Goal: Use online tool/utility: Utilize a website feature to perform a specific function

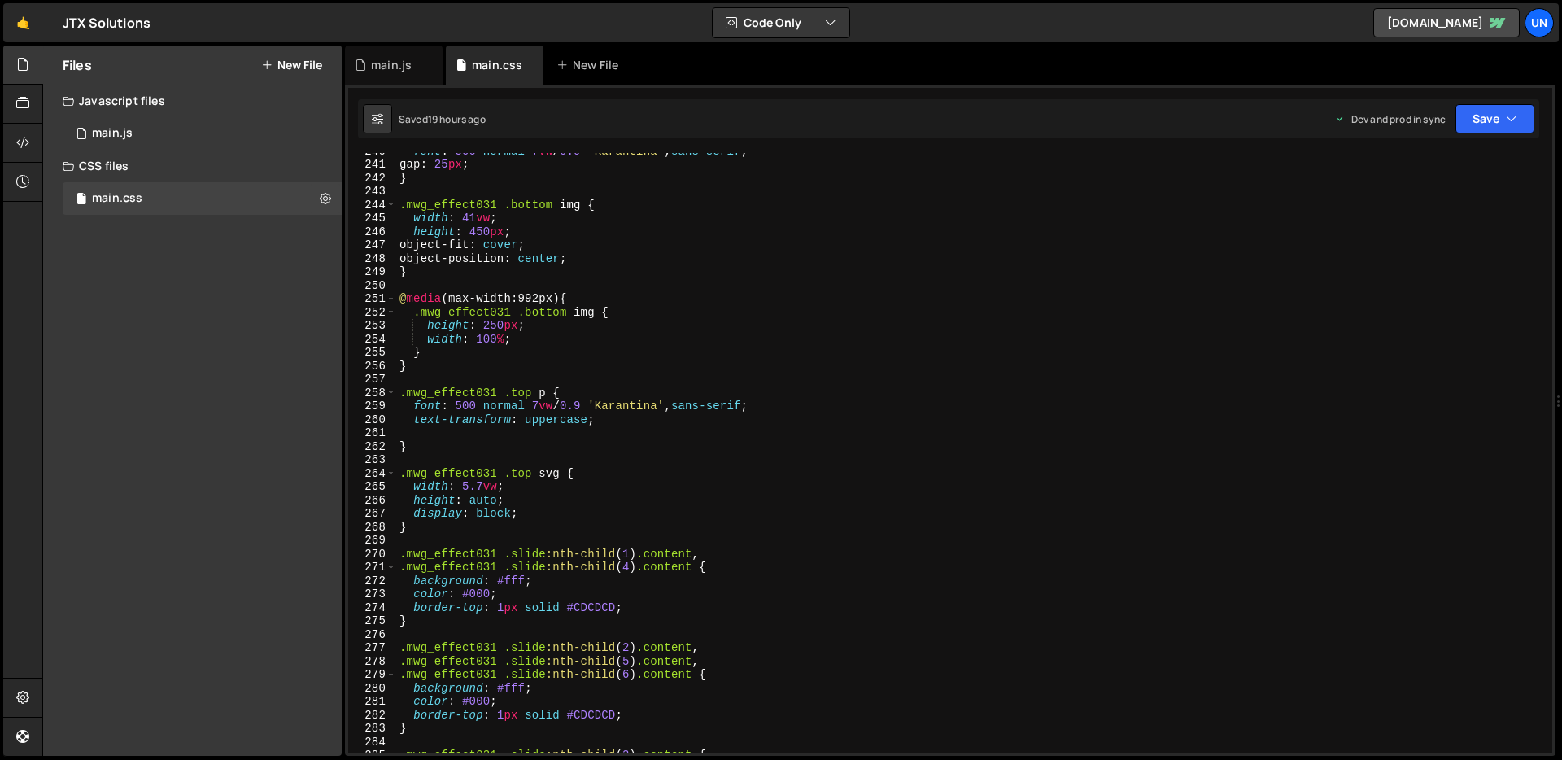
scroll to position [3217, 0]
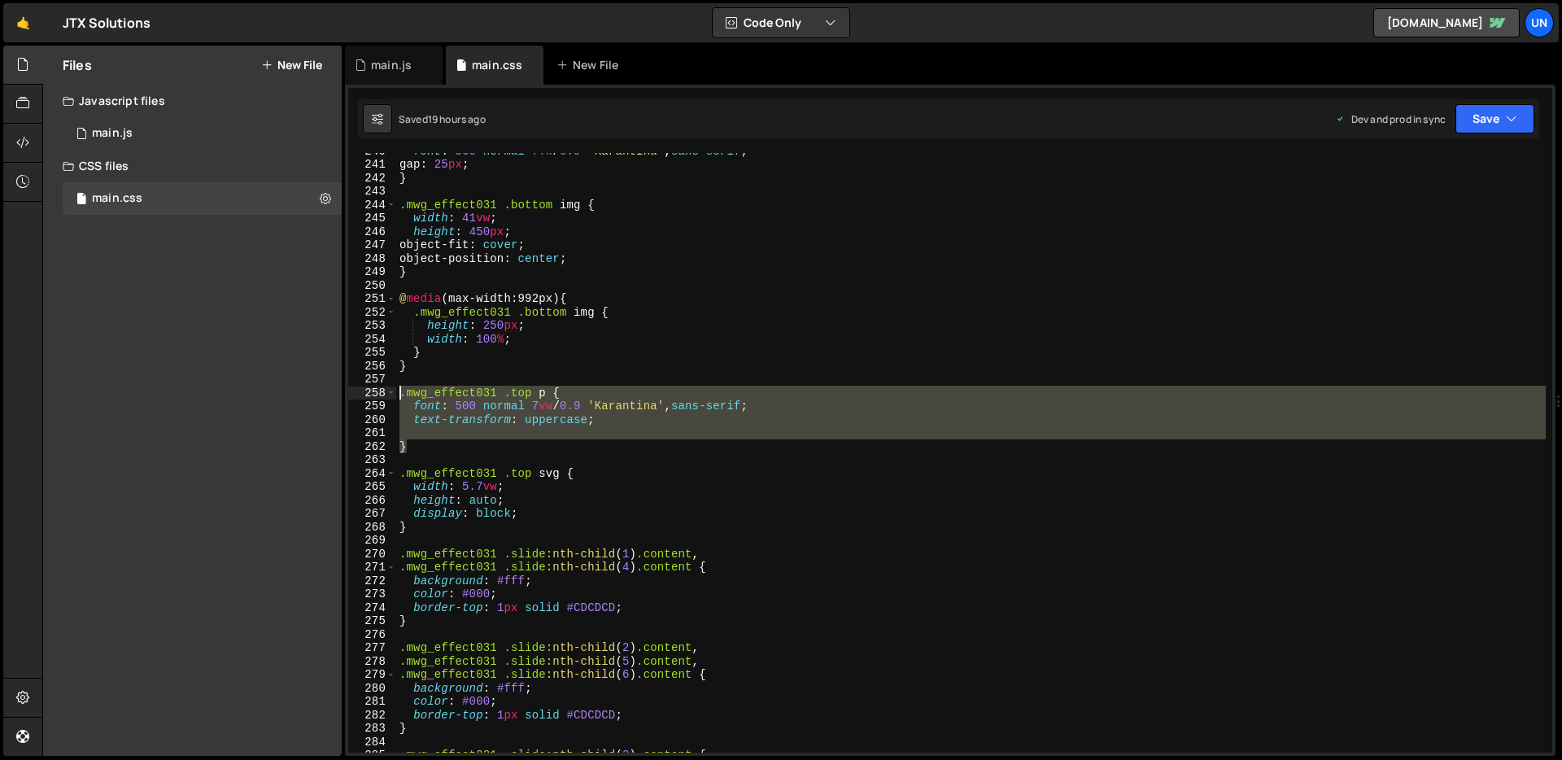
drag, startPoint x: 419, startPoint y: 446, endPoint x: 399, endPoint y: 395, distance: 54.4
click at [399, 395] on div "font : 500 normal 7 vw / 0.9 ' Karantina ' , sans-serif ; gap : 25 px ; } .mwg_…" at bounding box center [970, 457] width 1149 height 626
click at [438, 445] on div "font : 500 normal 7 vw / 0.9 ' Karantina ' , sans-serif ; gap : 25 px ; } .mwg_…" at bounding box center [970, 453] width 1149 height 600
type textarea "}"
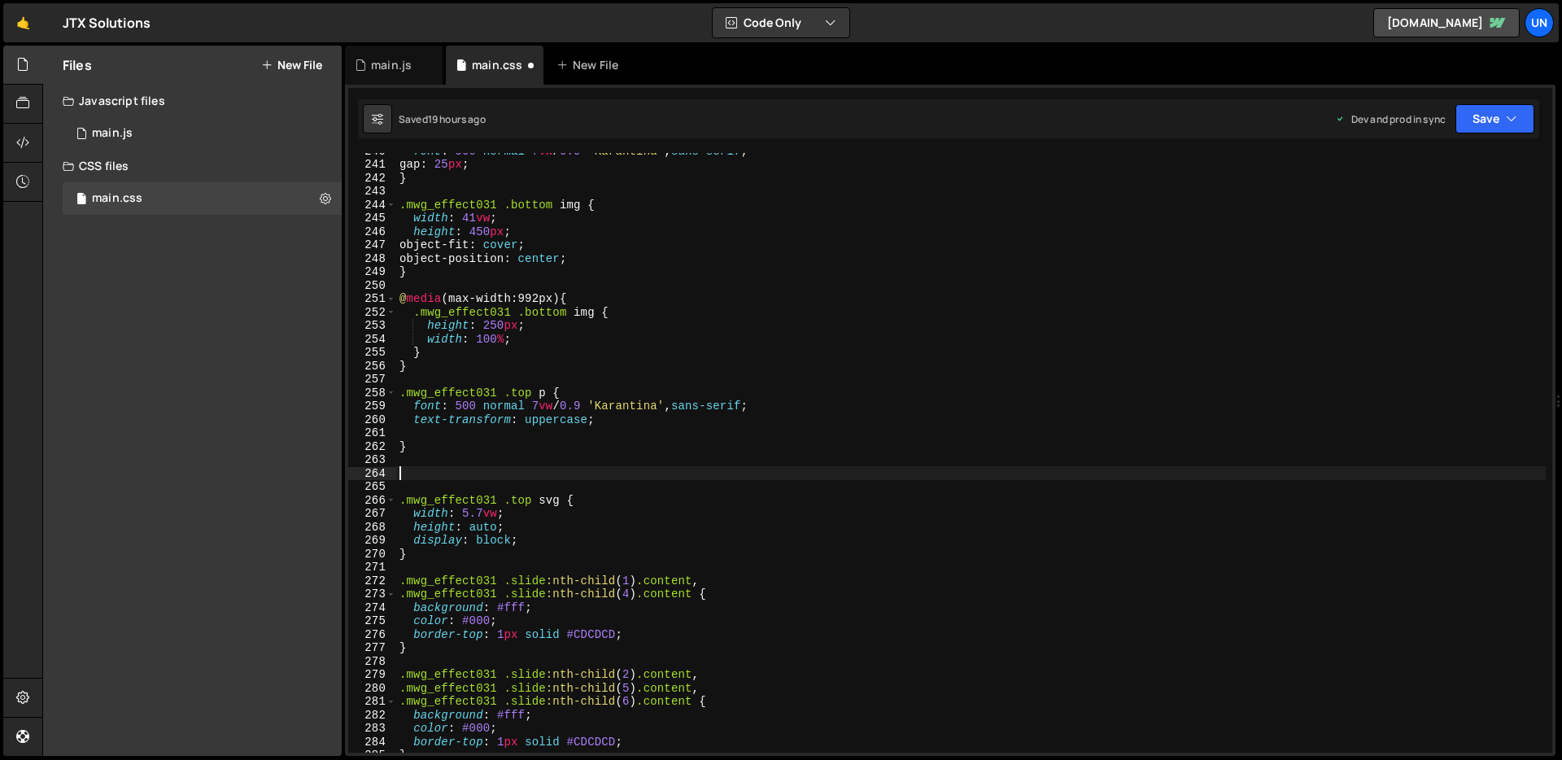
paste textarea "}"
type textarea "}"
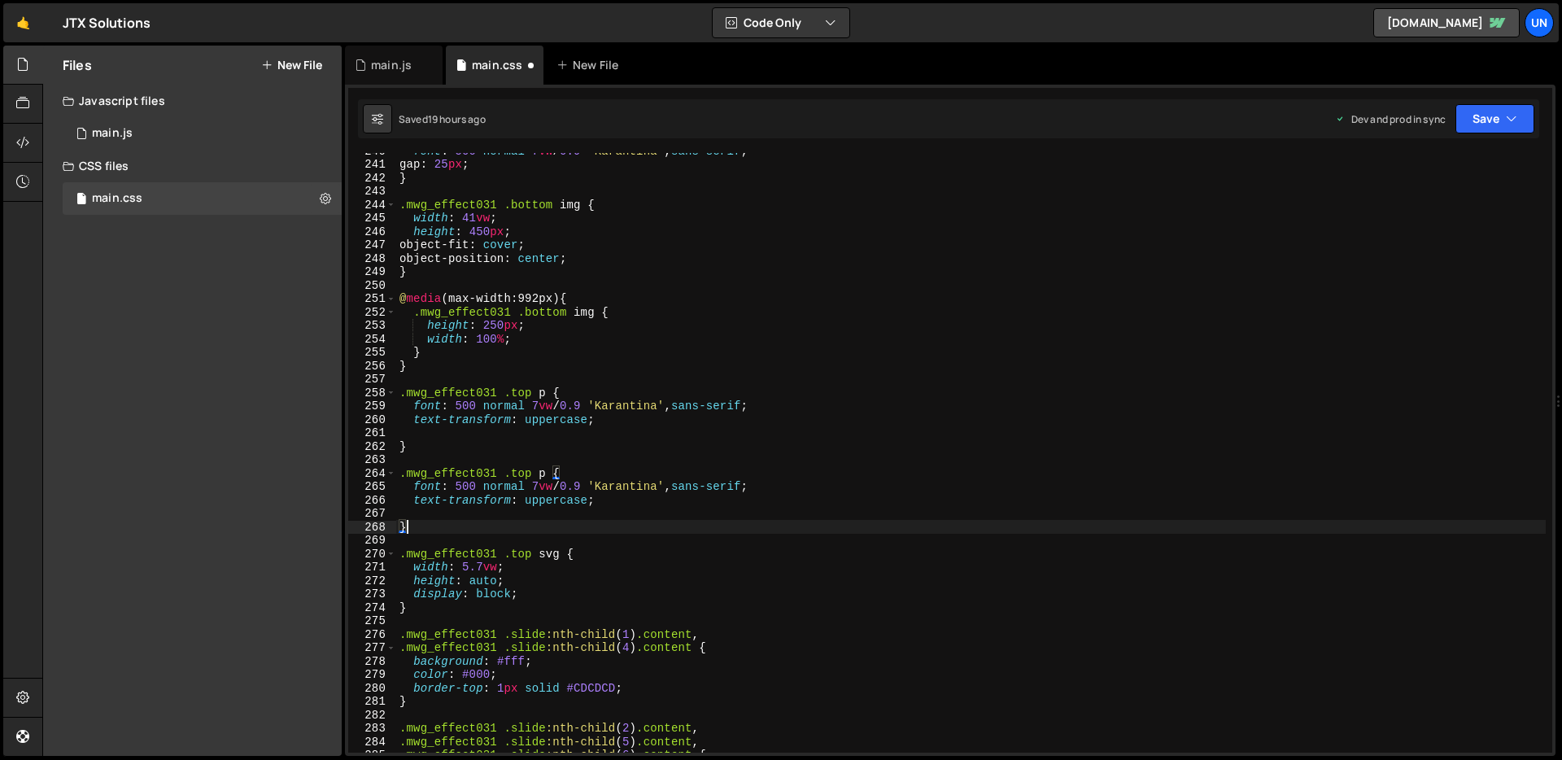
click at [447, 452] on div "font : 500 normal 7 vw / 0.9 ' Karantina ' , sans-serif ; gap : 25 px ; } .mwg_…" at bounding box center [970, 457] width 1149 height 626
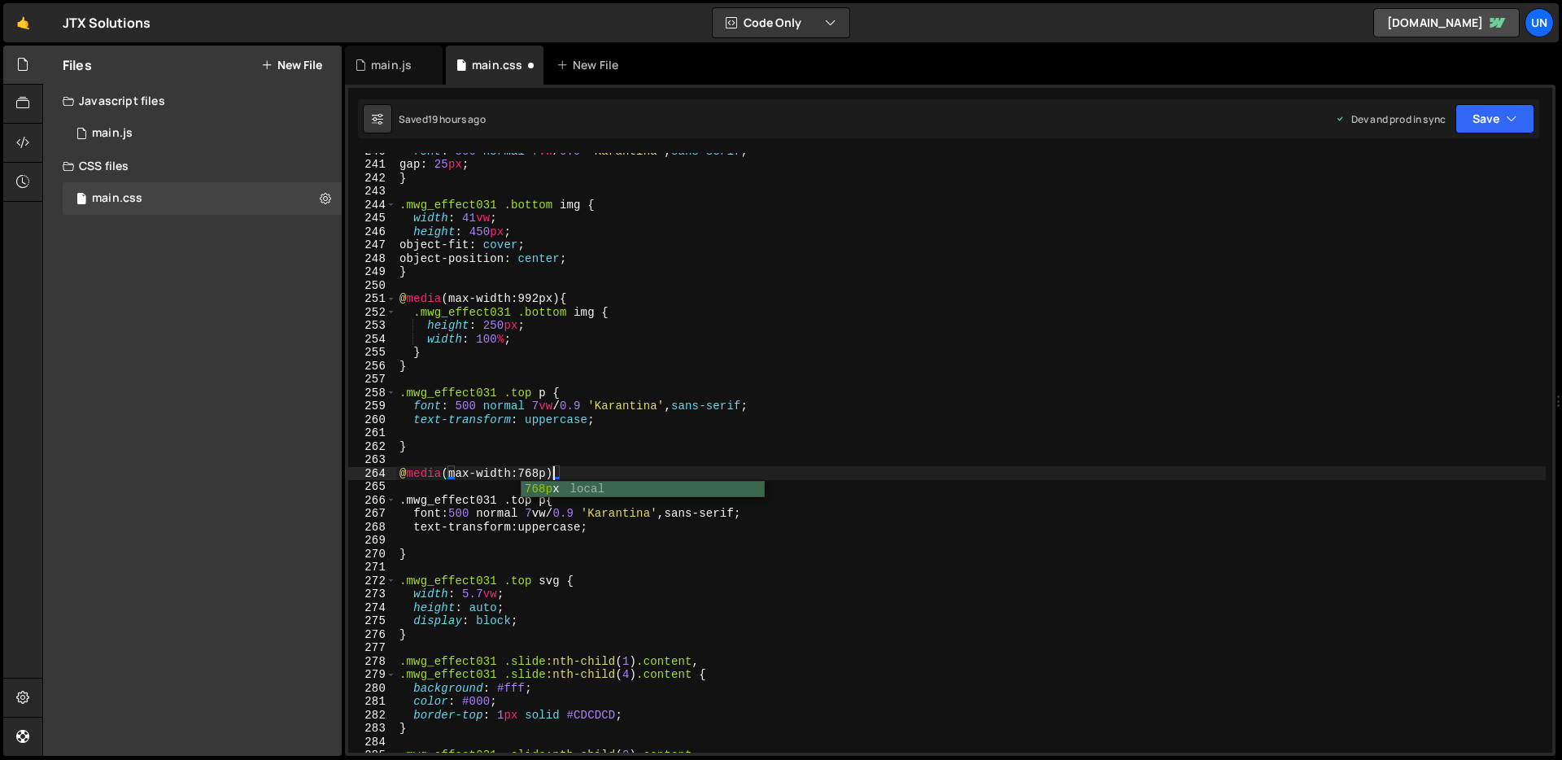
scroll to position [0, 10]
type textarea "@media (max-width:768px){"
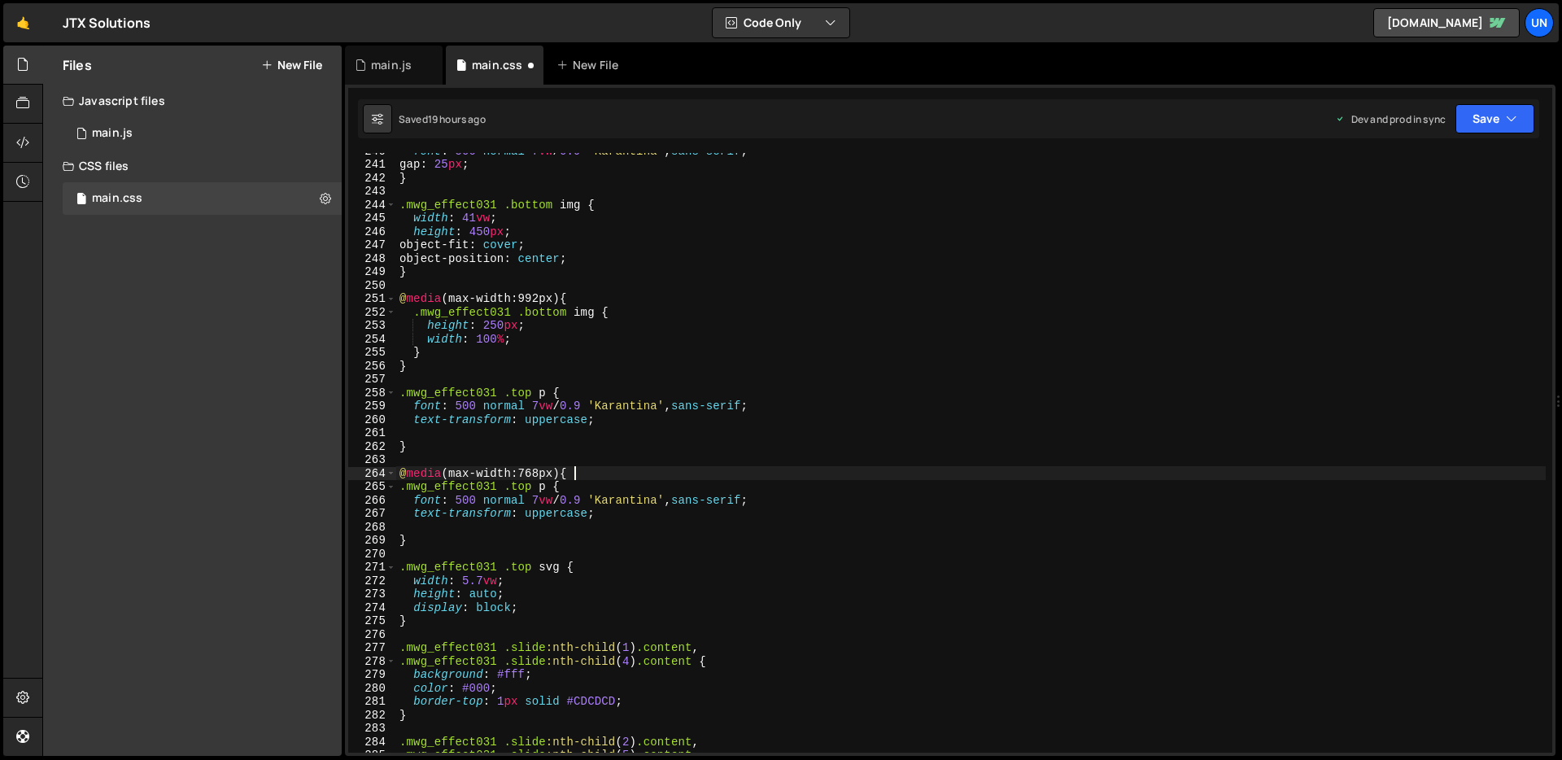
click at [497, 526] on div "font : 500 normal 7 vw / 0.9 ' Karantina ' , sans-serif ; gap : 25 px ; } .mwg_…" at bounding box center [970, 457] width 1149 height 626
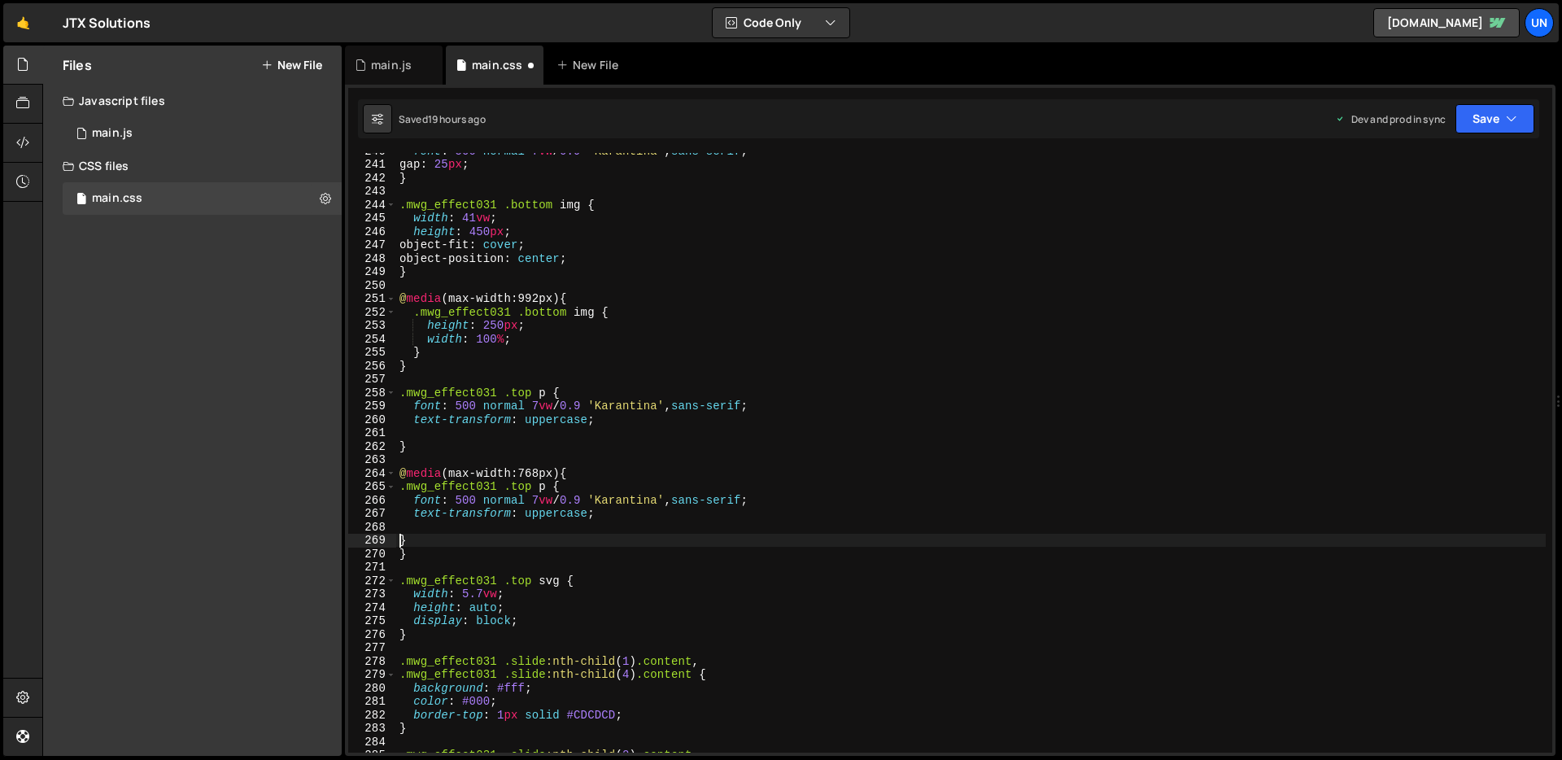
click at [400, 543] on div "font : 500 normal 7 vw / 0.9 ' Karantina ' , sans-serif ; gap : 25 px ; } .mwg_…" at bounding box center [970, 457] width 1149 height 626
click at [539, 500] on div "font : 500 normal 7 vw / 0.9 ' Karantina ' , sans-serif ; gap : 25 px ; } .mwg_…" at bounding box center [970, 457] width 1149 height 626
click at [642, 490] on div "font : 500 normal 7 vw / 0.9 ' Karantina ' , sans-serif ; gap : 25 px ; } .mwg_…" at bounding box center [970, 457] width 1149 height 626
click at [1484, 115] on button "Save" at bounding box center [1494, 118] width 79 height 29
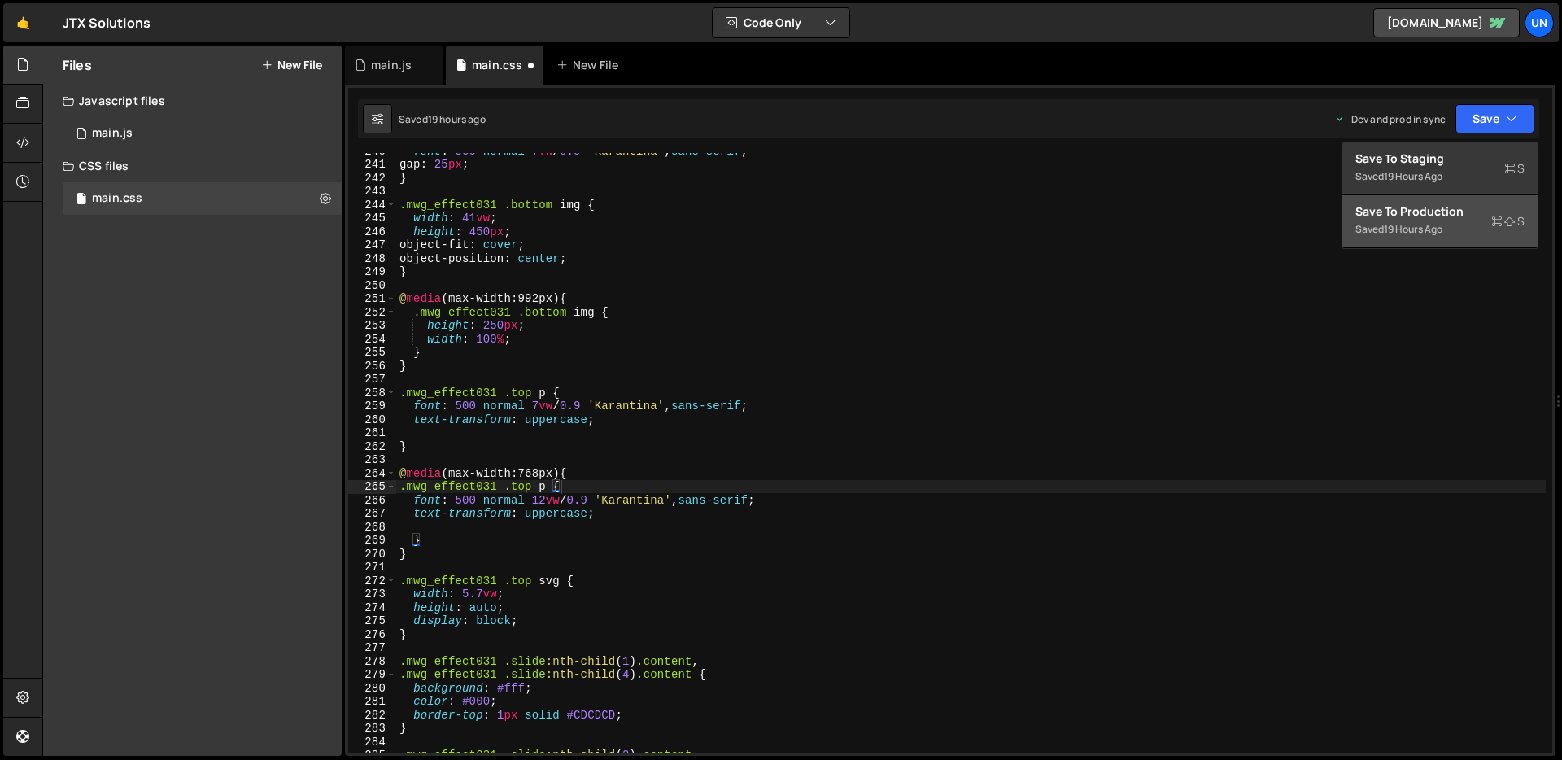
click at [1427, 220] on div "Saved 19 hours ago" at bounding box center [1439, 230] width 169 height 20
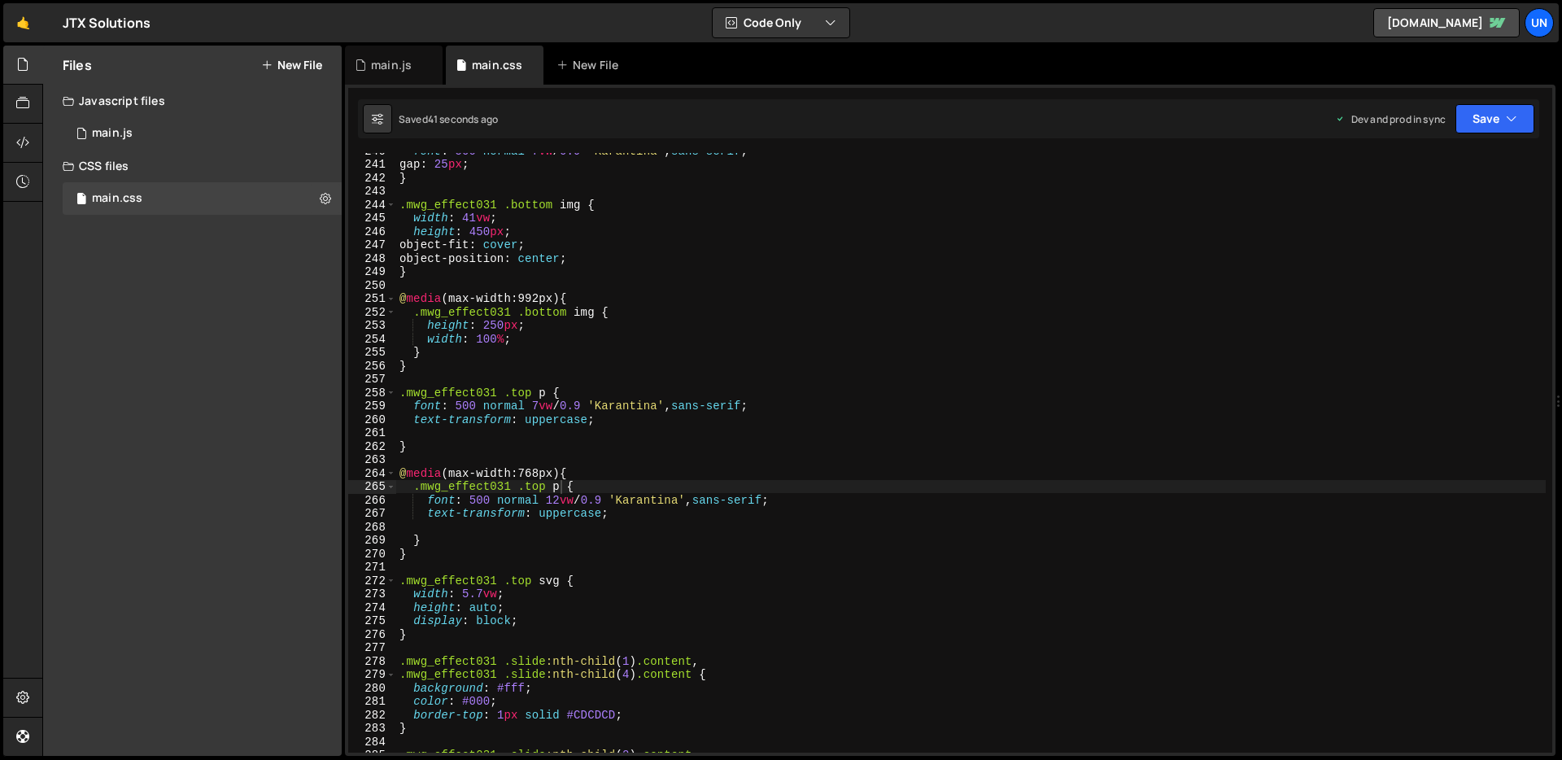
type textarea "text-transform: uppercase;"
click at [616, 510] on div "font : 500 normal 7 vw / 0.9 ' Karantina ' , sans-serif ; gap : 25 px ; } .mwg_…" at bounding box center [970, 457] width 1149 height 626
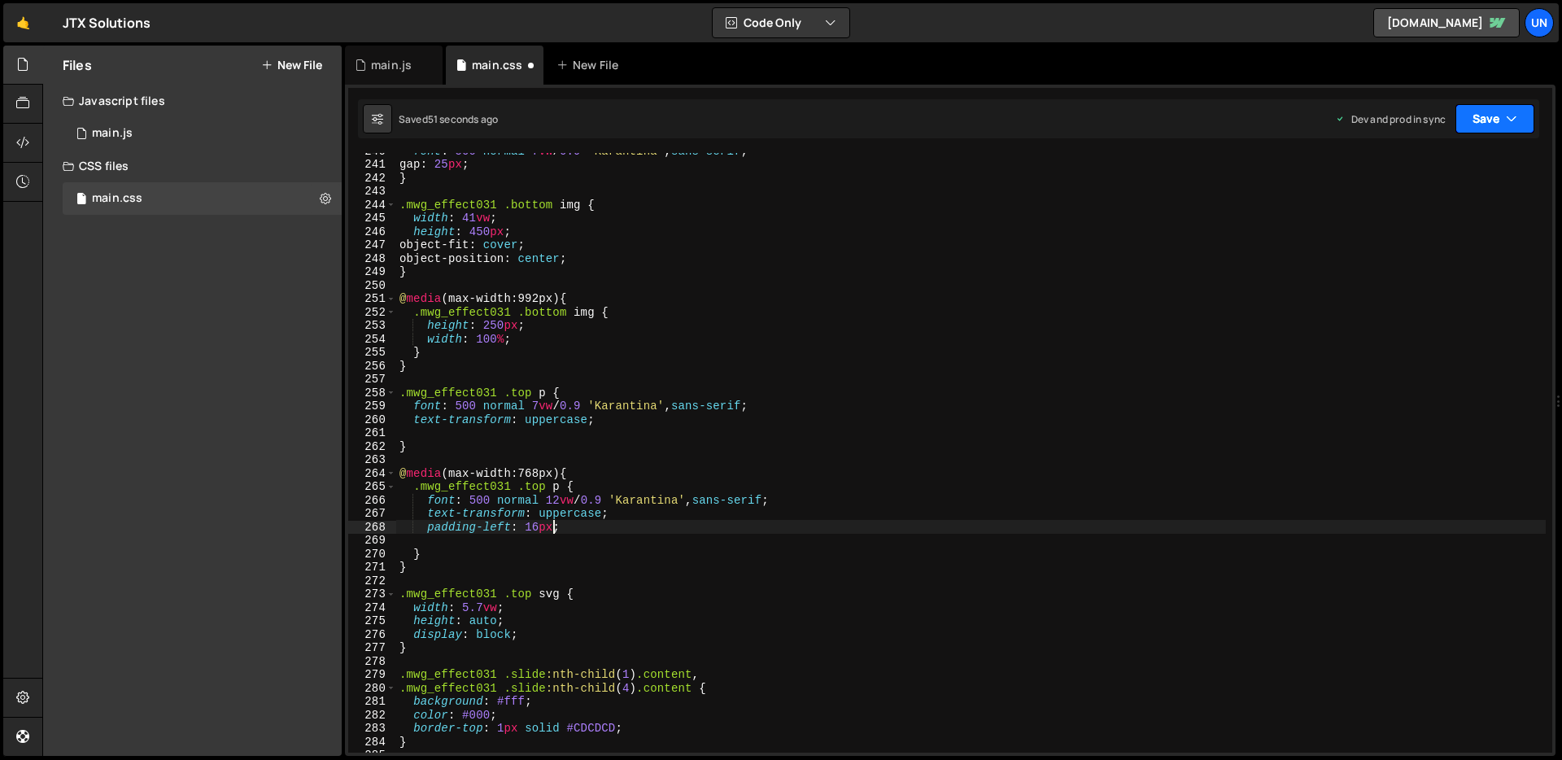
type textarea "padding-left: 16px;"
click at [1480, 116] on button "Save" at bounding box center [1494, 118] width 79 height 29
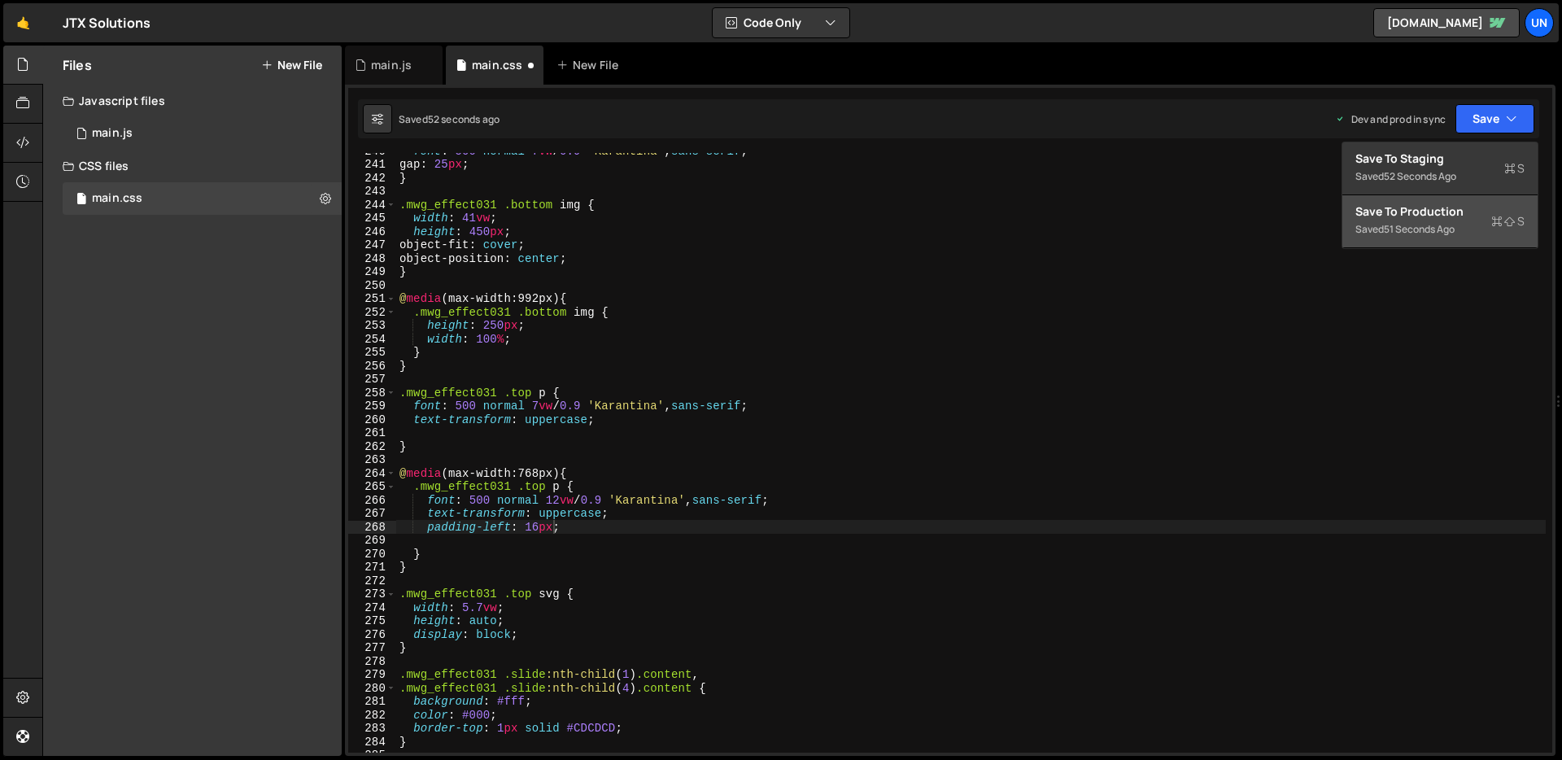
click at [1418, 220] on div "Saved 51 seconds ago" at bounding box center [1439, 230] width 169 height 20
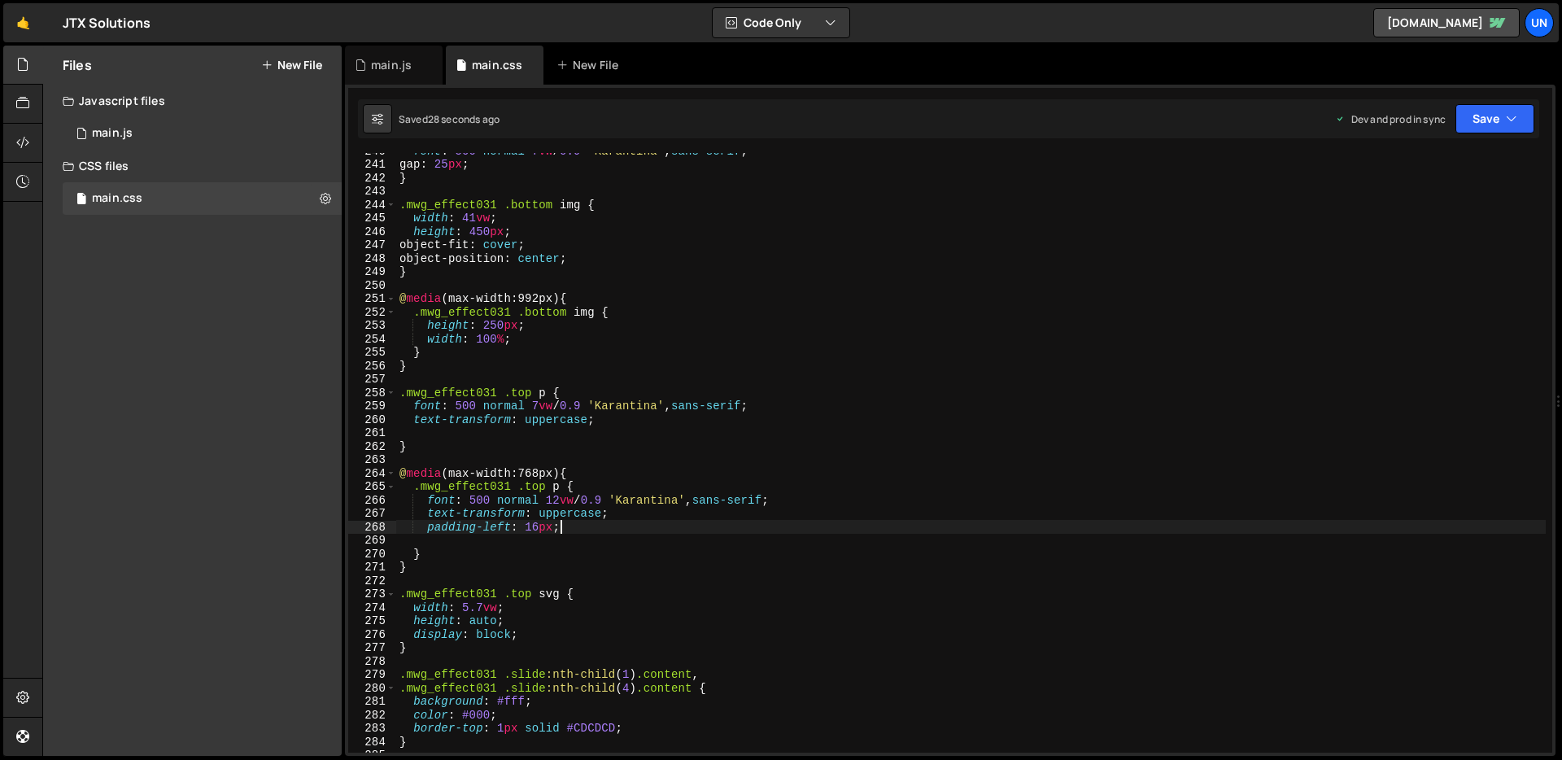
click at [564, 531] on div "font : 500 normal 7 vw / 0.9 ' Karantina ' , sans-serif ; gap : 25 px ; } .mwg_…" at bounding box center [970, 457] width 1149 height 626
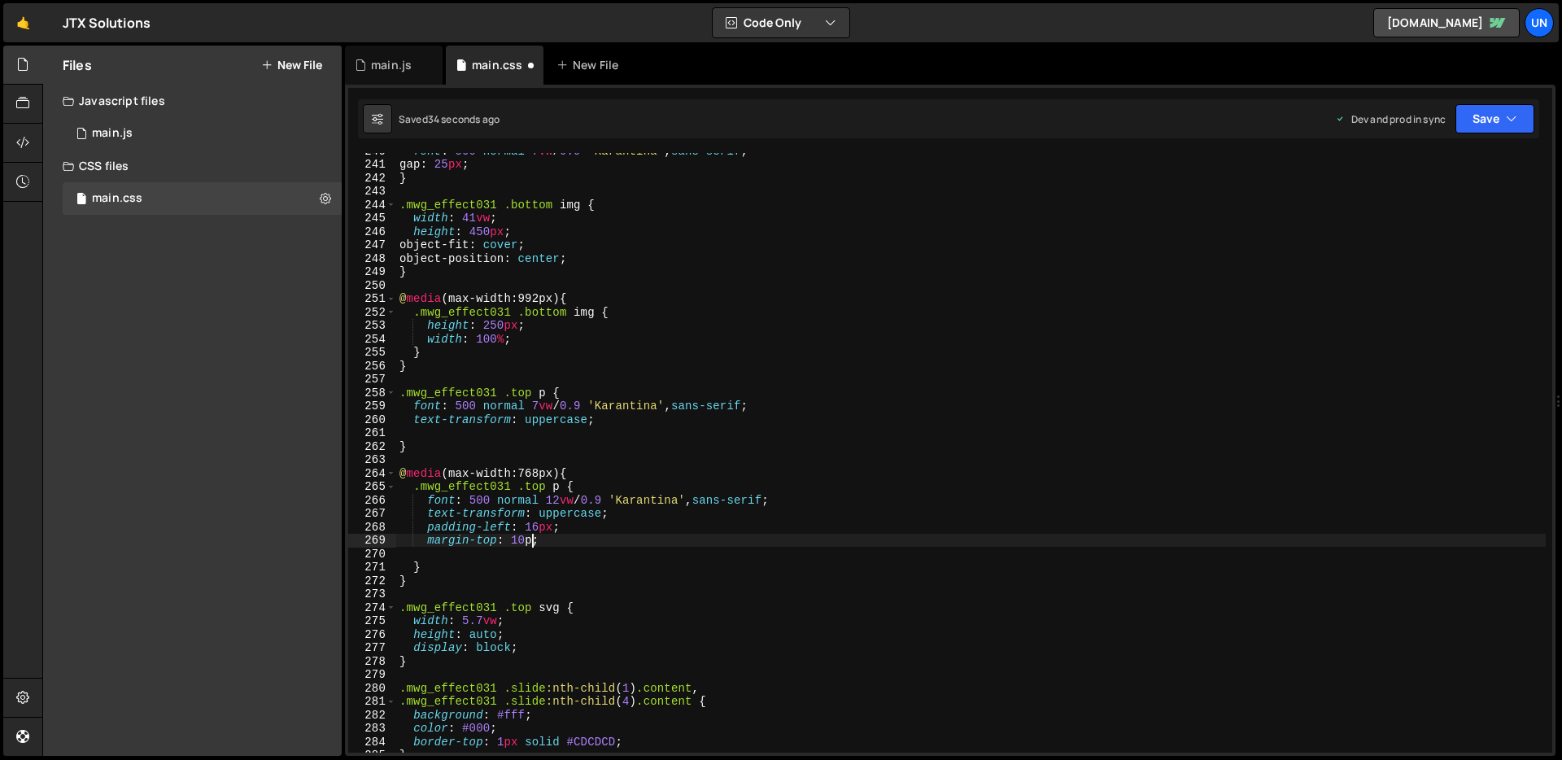
scroll to position [0, 9]
click at [1483, 116] on button "Save" at bounding box center [1494, 118] width 79 height 29
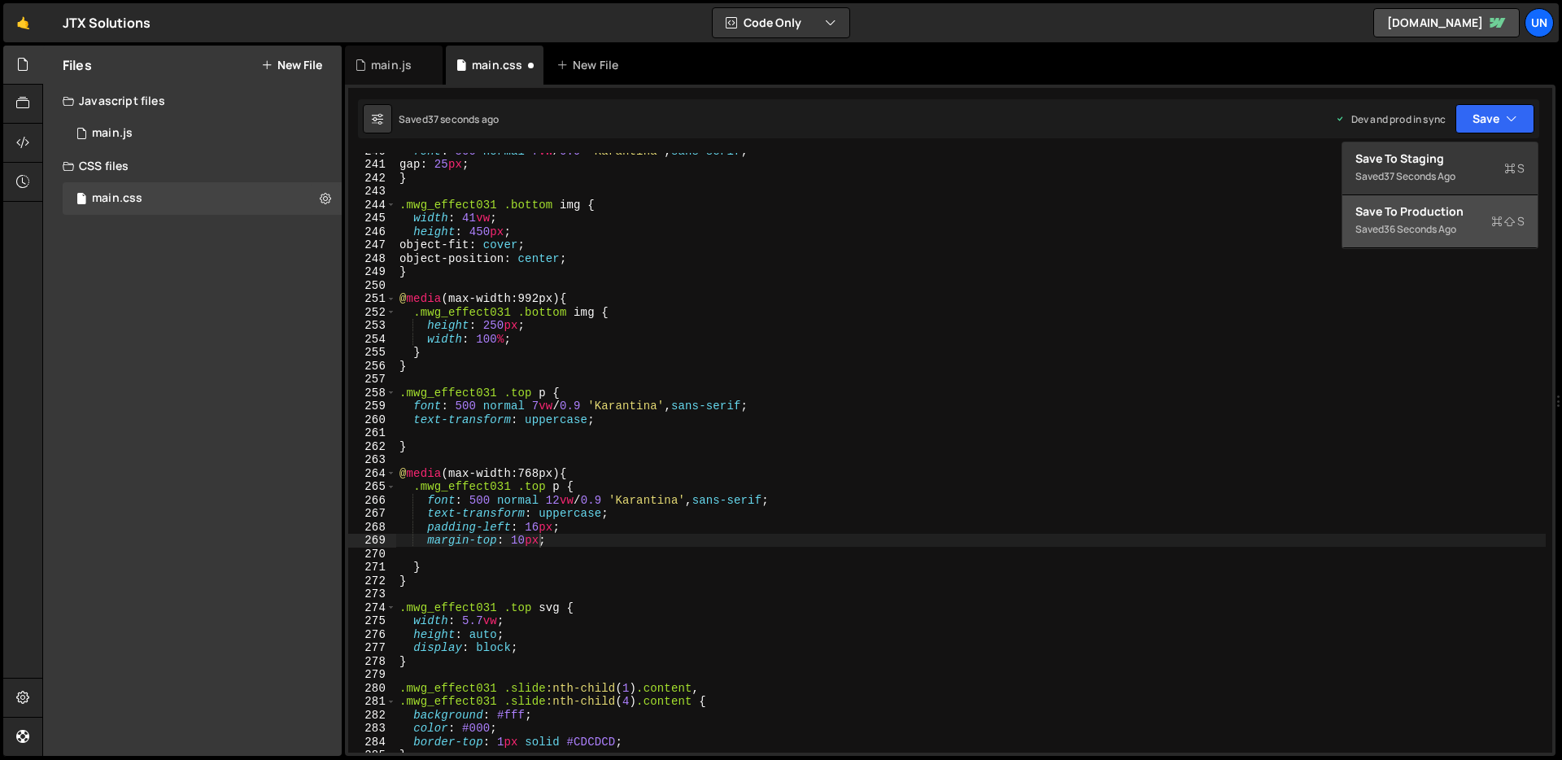
click at [1433, 204] on div "Save to Production S" at bounding box center [1439, 211] width 169 height 16
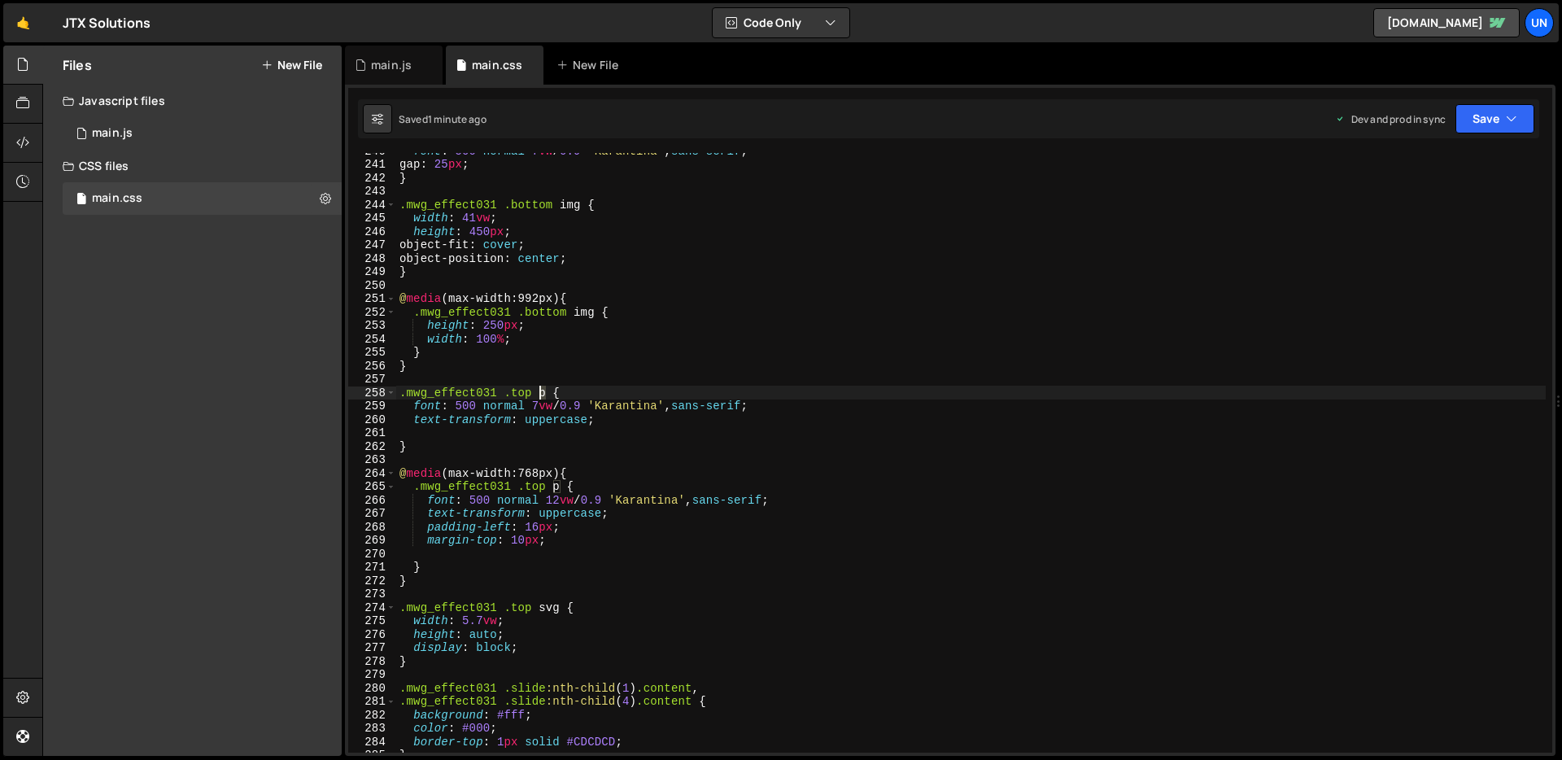
click at [540, 398] on div "font : 500 normal 7 vw / 0.9 ' Karantina ' , sans-serif ; gap : 25 px ; } .mwg_…" at bounding box center [970, 457] width 1149 height 626
drag, startPoint x: 561, startPoint y: 487, endPoint x: 552, endPoint y: 491, distance: 8.8
click at [552, 491] on div "font : 500 normal 7 vw / 0.9 ' Karantina ' , sans-serif ; gap : 25 px ; } .mwg_…" at bounding box center [970, 457] width 1149 height 626
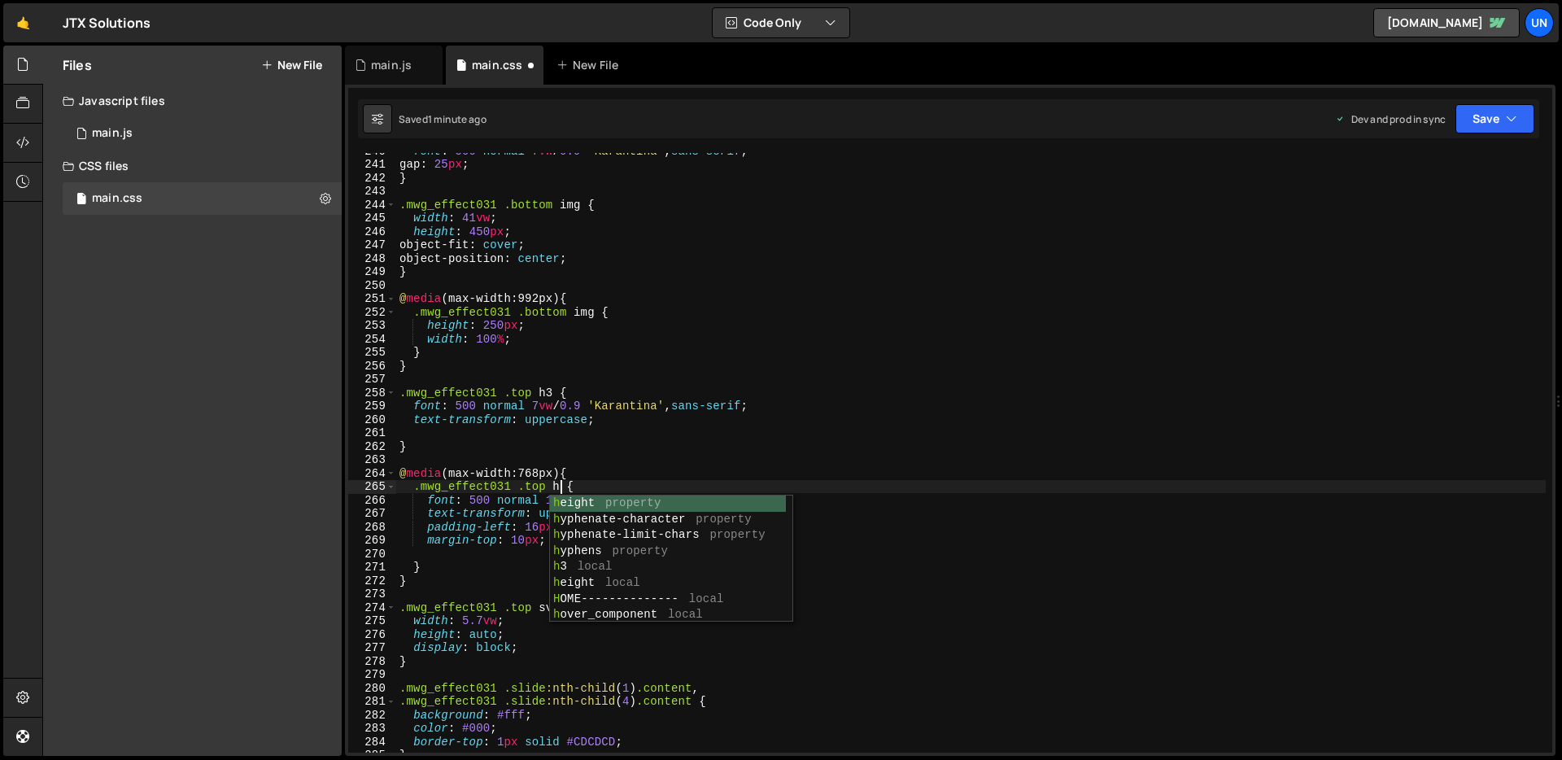
scroll to position [0, 11]
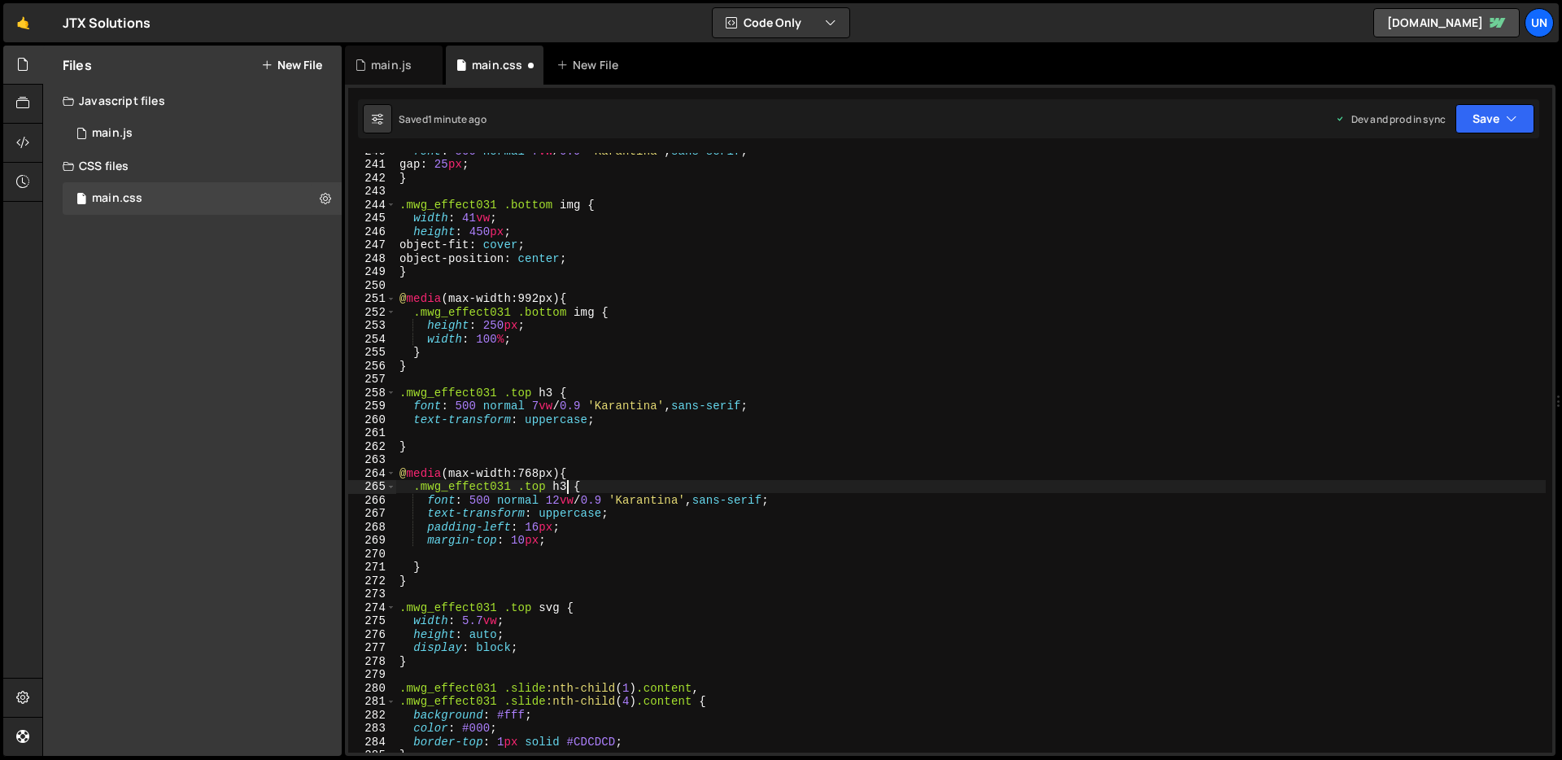
click at [608, 483] on div "font : 500 normal 7 vw / 0.9 ' Karantina ' , sans-serif ; gap : 25 px ; } .mwg_…" at bounding box center [970, 457] width 1149 height 626
click at [1519, 126] on button "Save" at bounding box center [1494, 118] width 79 height 29
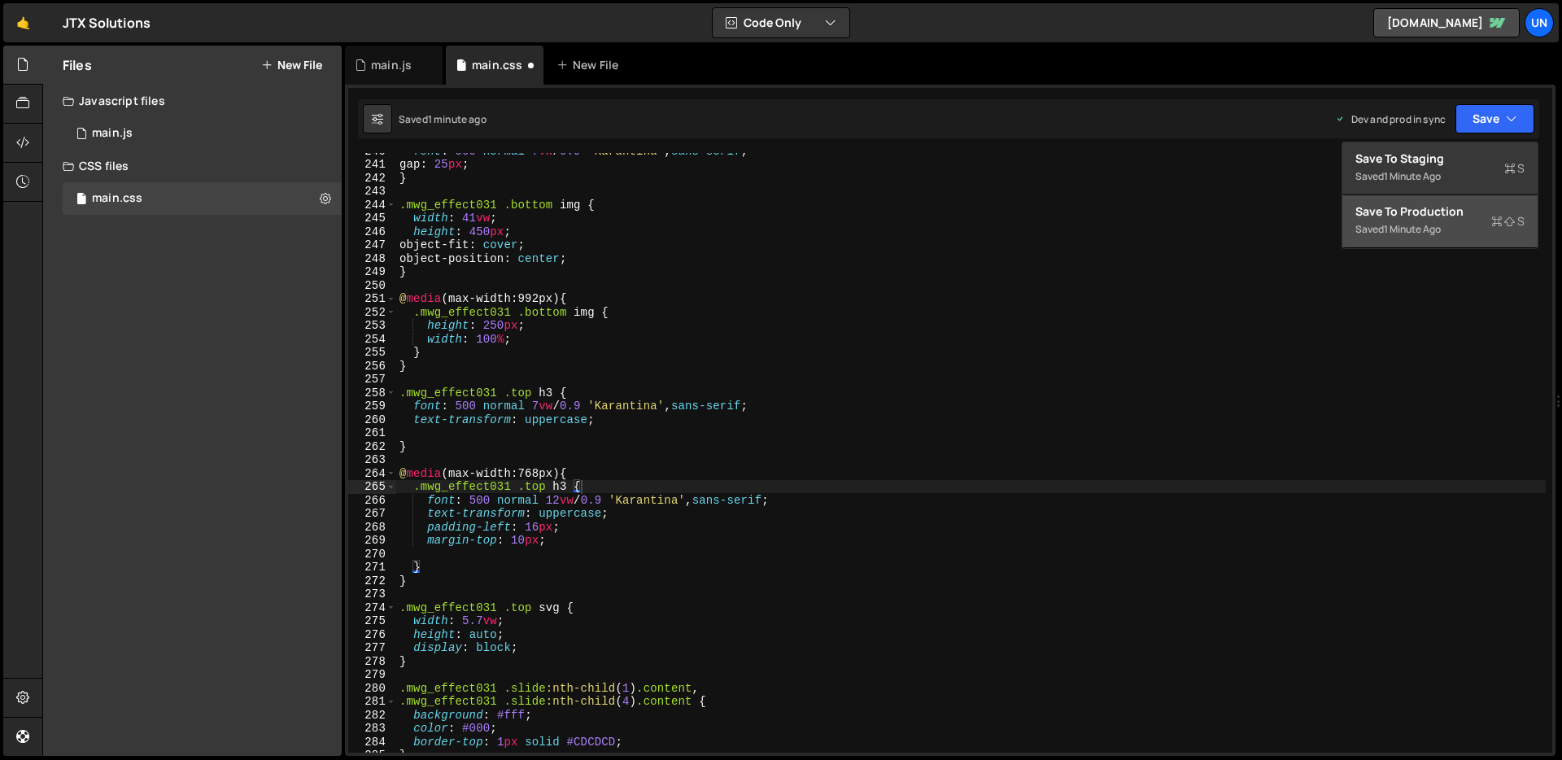
click at [1423, 229] on div "1 minute ago" at bounding box center [1412, 229] width 57 height 14
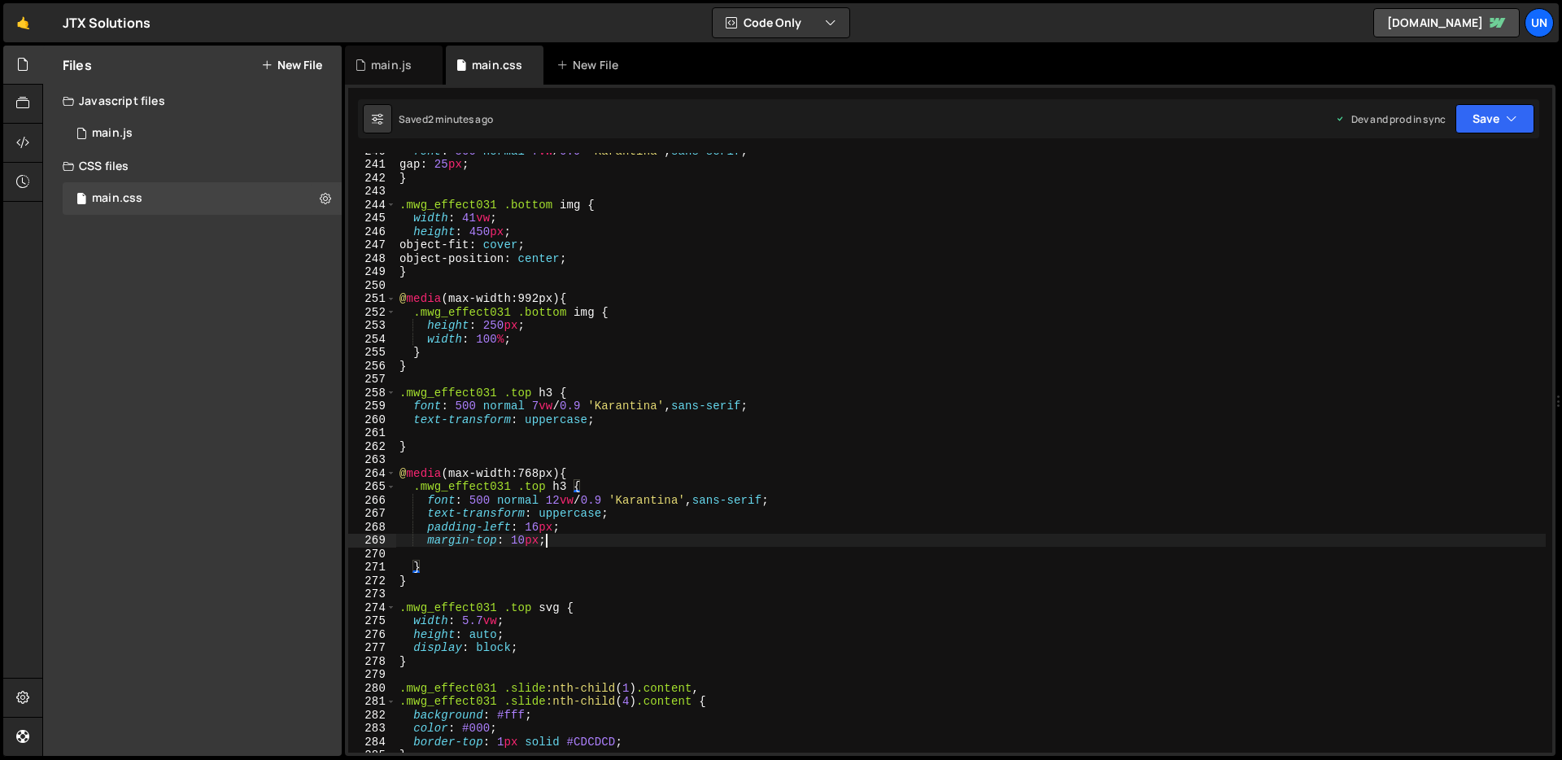
click at [560, 543] on div "font : 500 normal 7 vw / 0.9 ' Karantina ' , sans-serif ; gap : 25 px ; } .mwg_…" at bounding box center [970, 457] width 1149 height 626
type textarea "margin-top: 10px;"
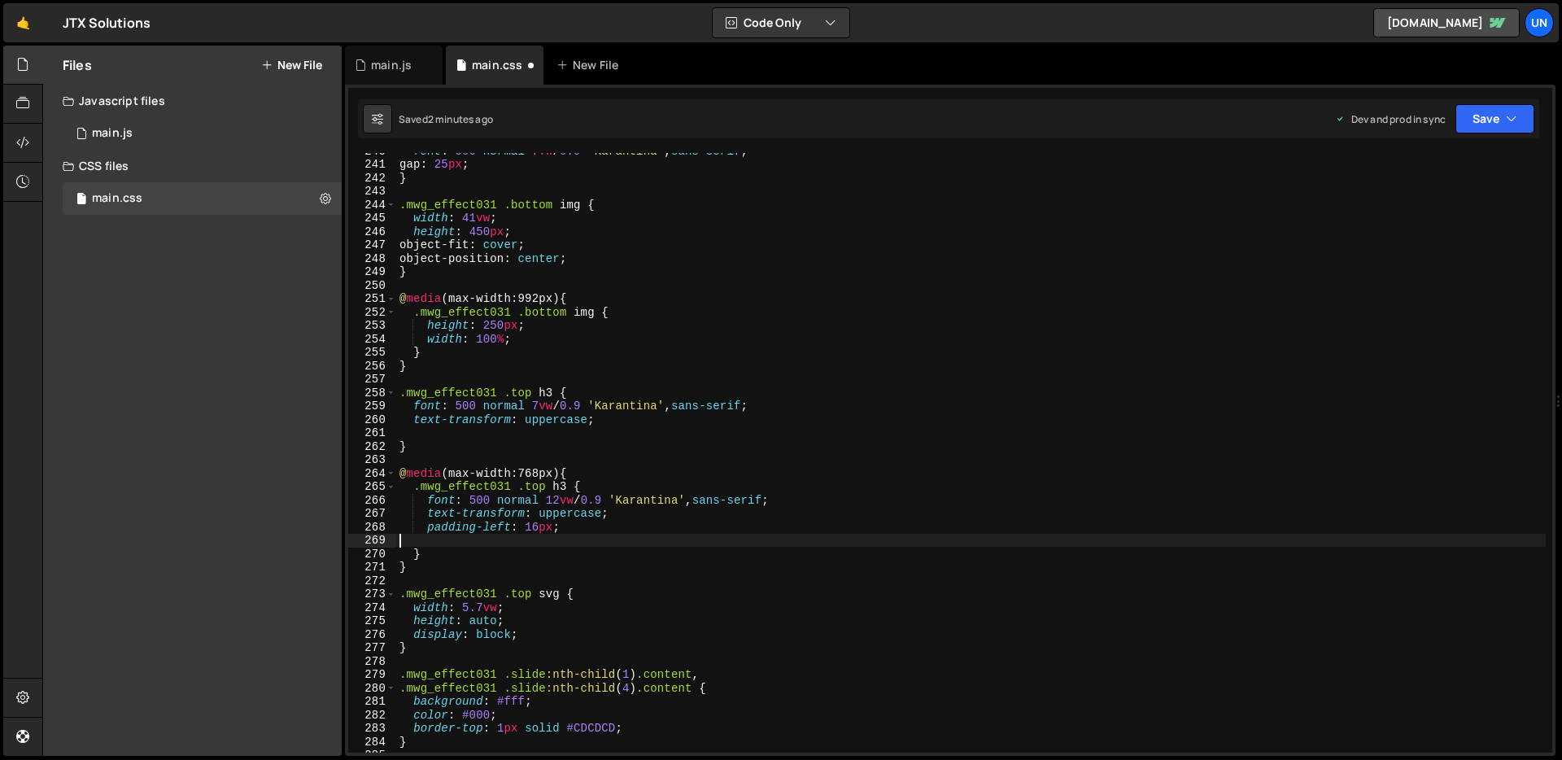
scroll to position [0, 0]
click at [1481, 120] on button "Save" at bounding box center [1494, 118] width 79 height 29
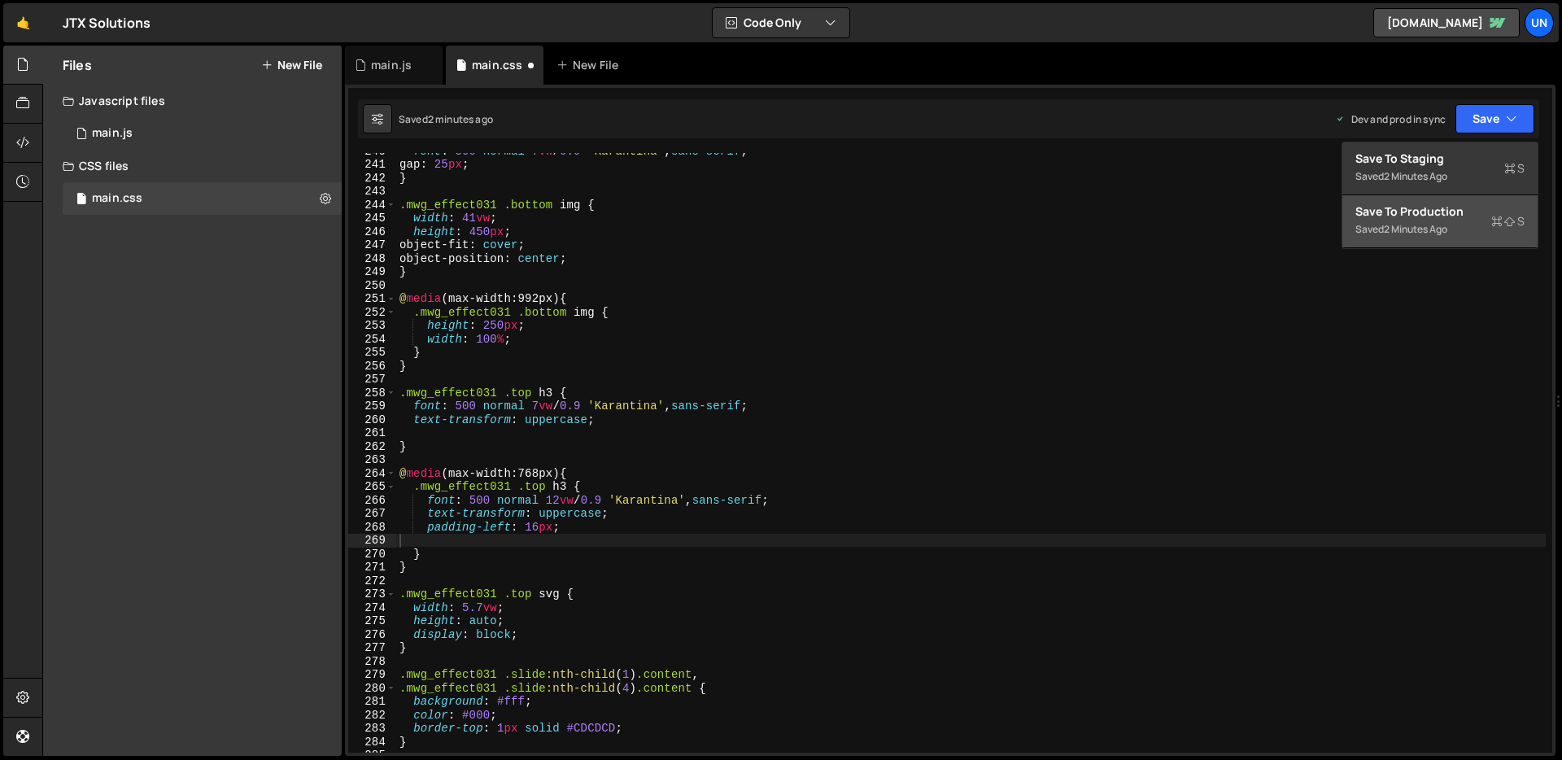
click at [1453, 223] on div "Saved 2 minutes ago" at bounding box center [1439, 230] width 169 height 20
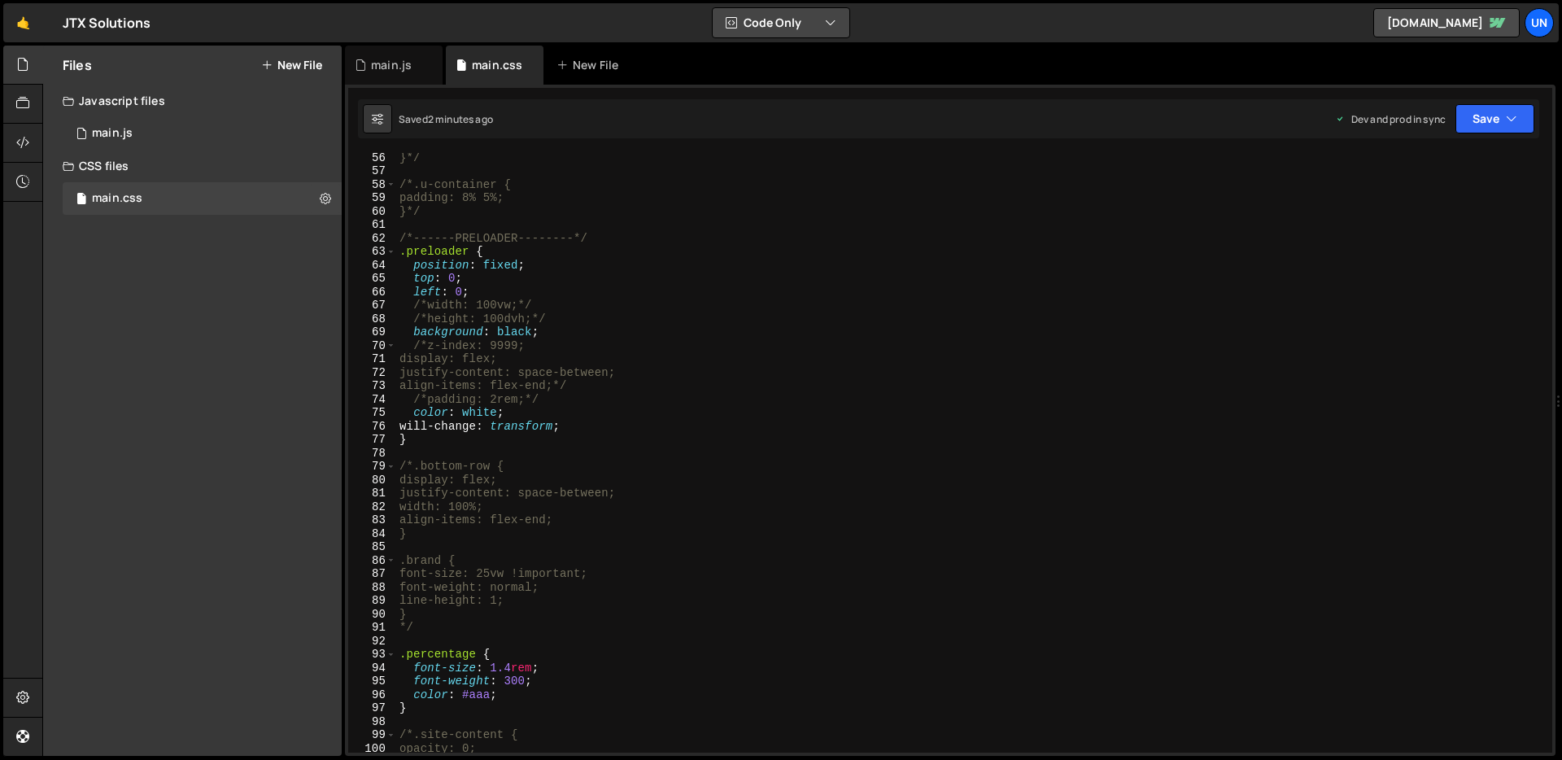
scroll to position [718, 0]
